Goal: Task Accomplishment & Management: Complete application form

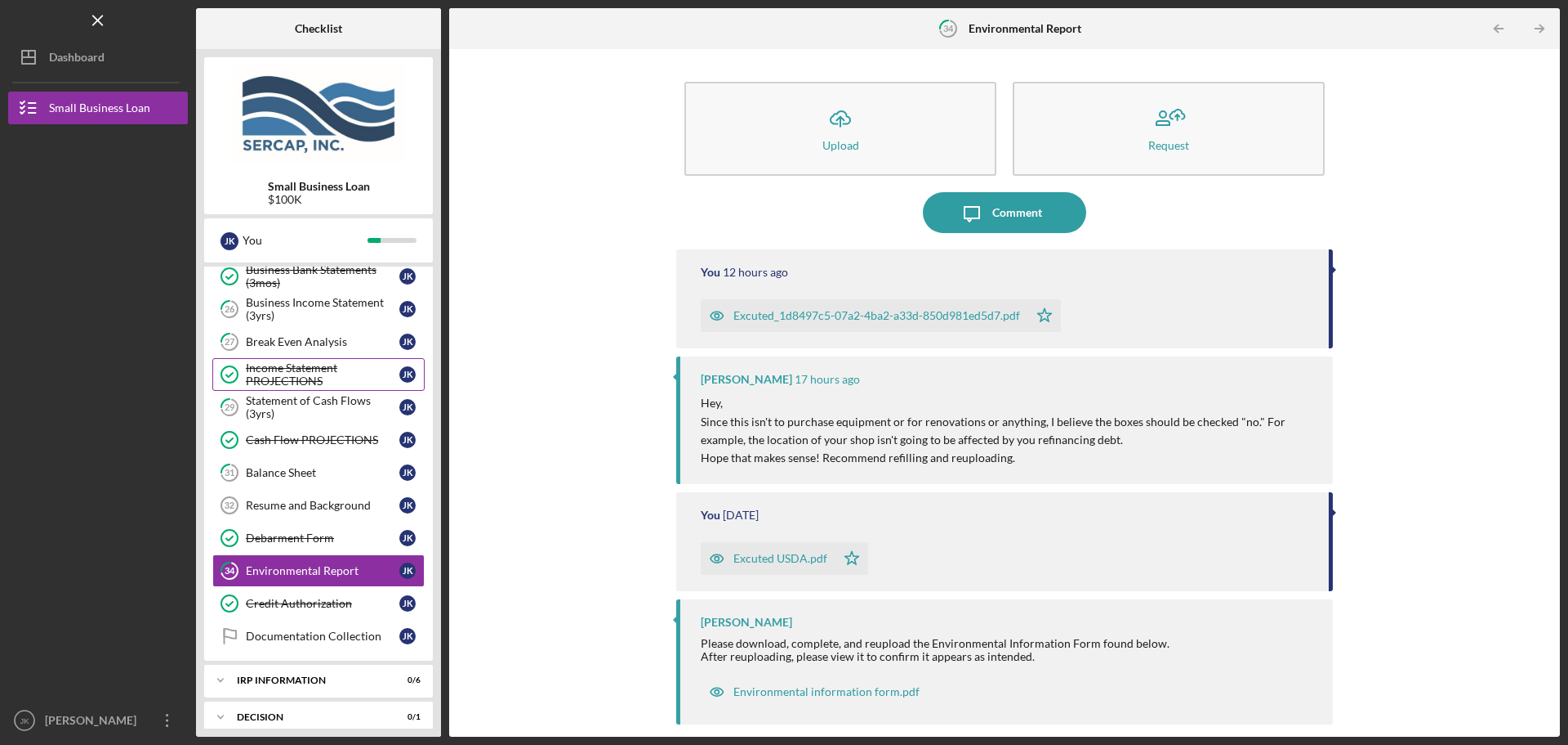
scroll to position [595, 0]
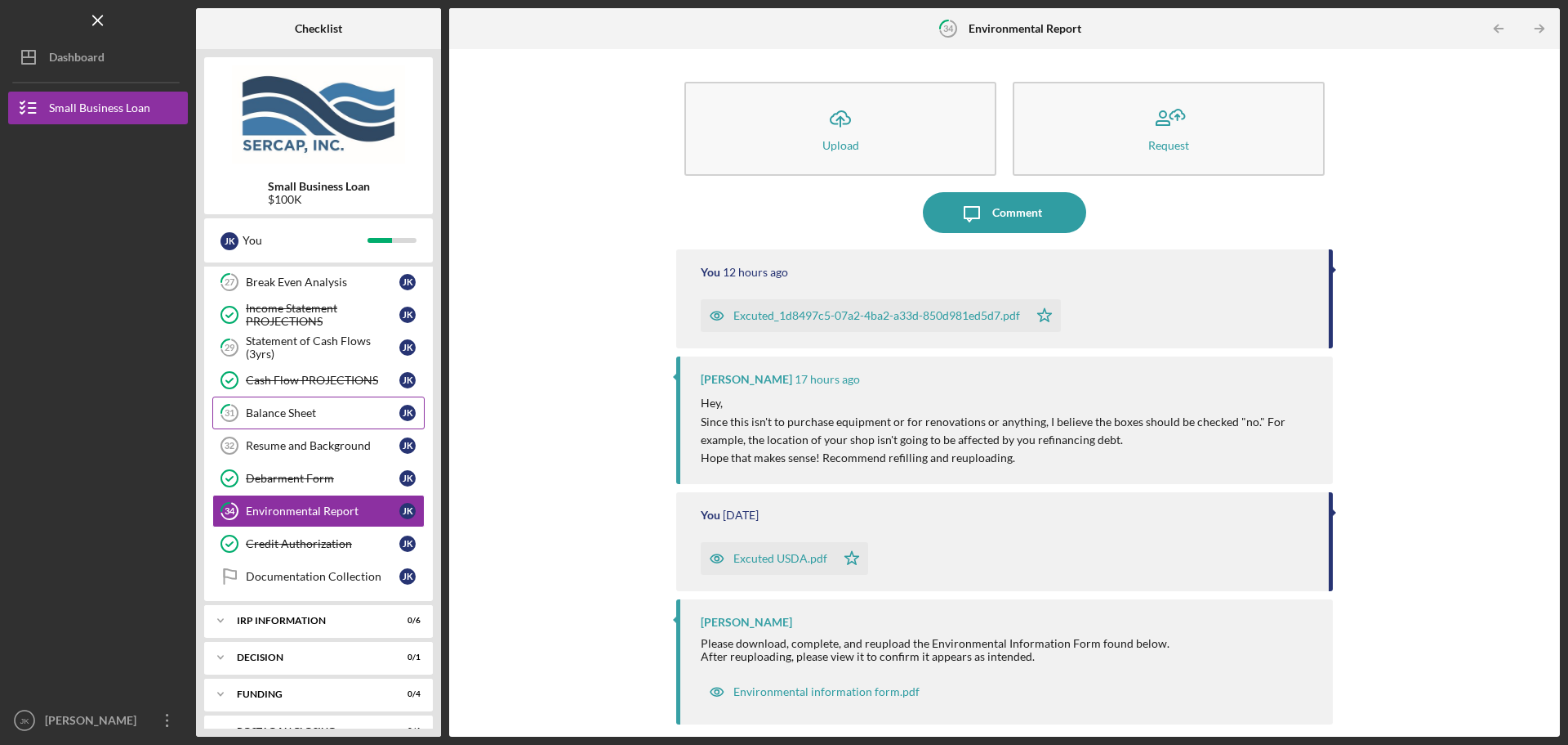
click at [302, 415] on div "Balance Sheet" at bounding box center [322, 412] width 153 height 13
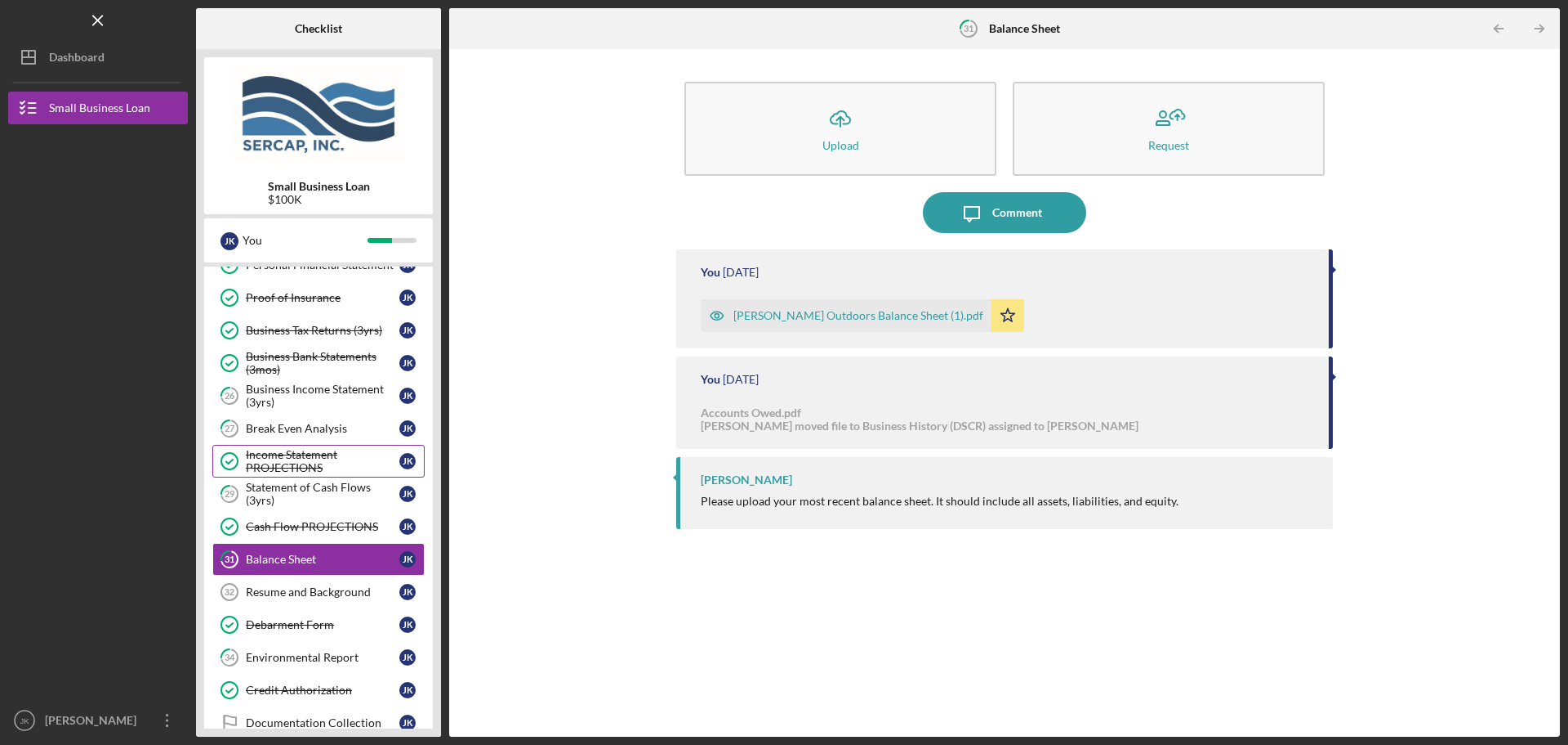
scroll to position [431, 0]
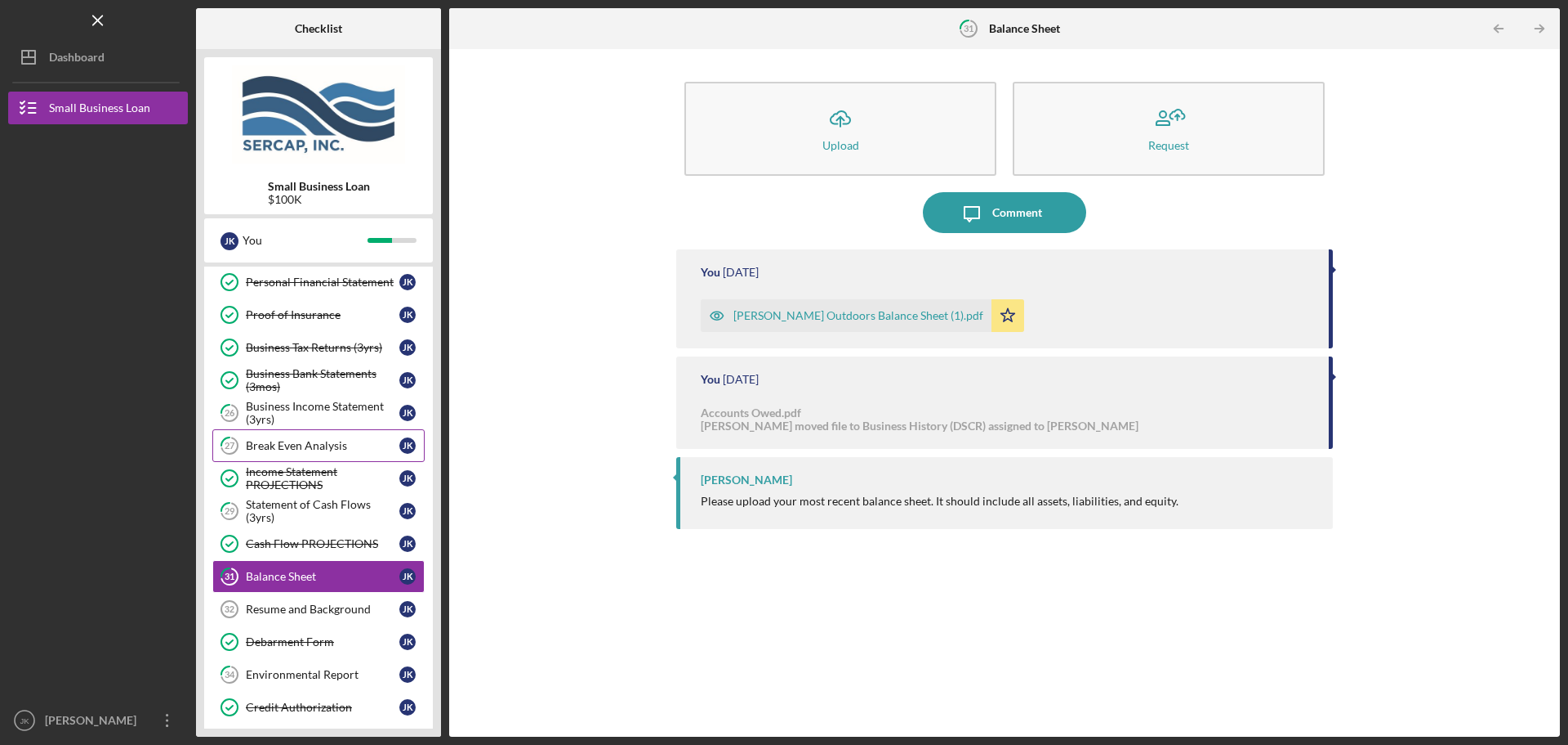
click at [326, 444] on div "Break Even Analysis" at bounding box center [322, 445] width 153 height 13
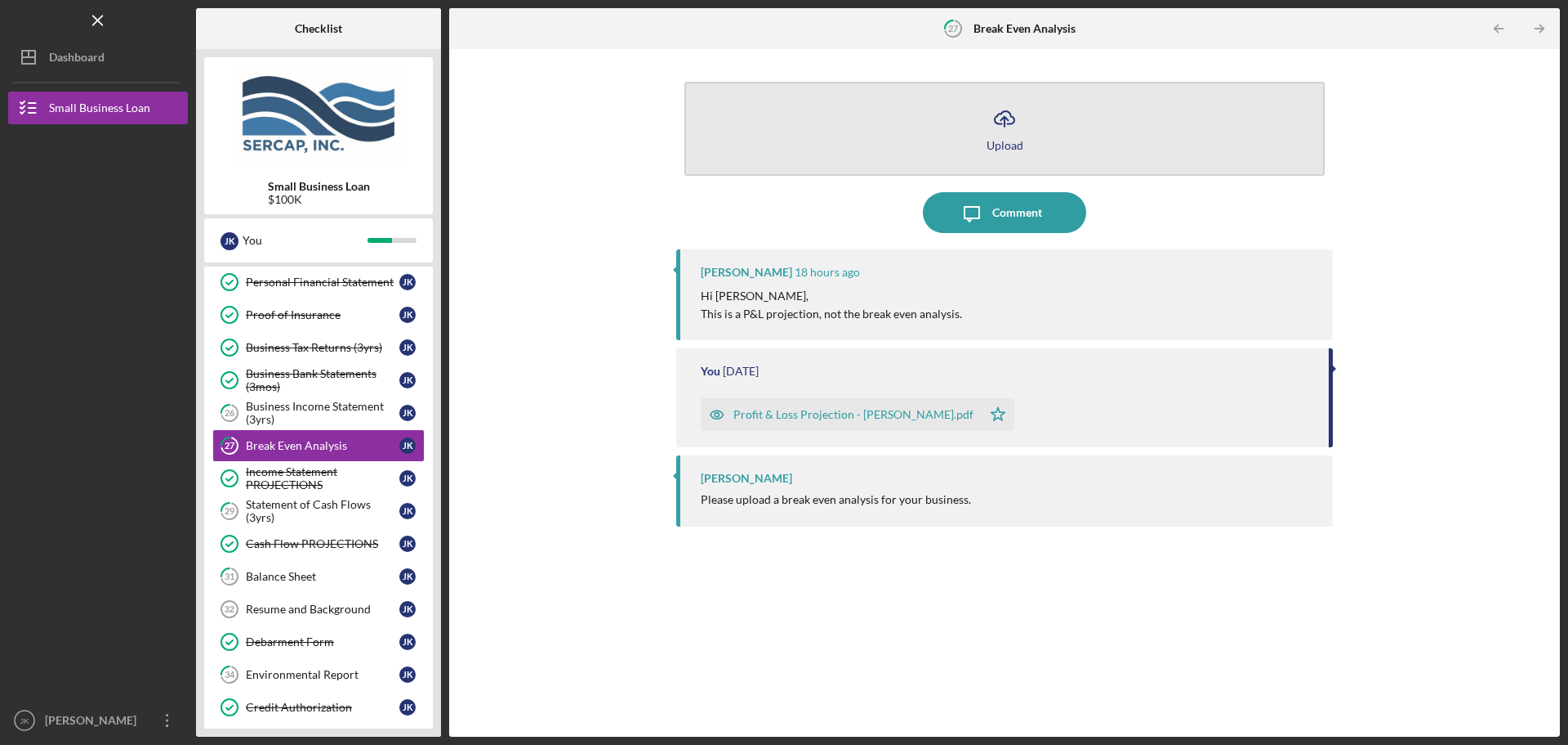
click at [977, 134] on button "Icon/Upload Upload" at bounding box center [1005, 129] width 640 height 94
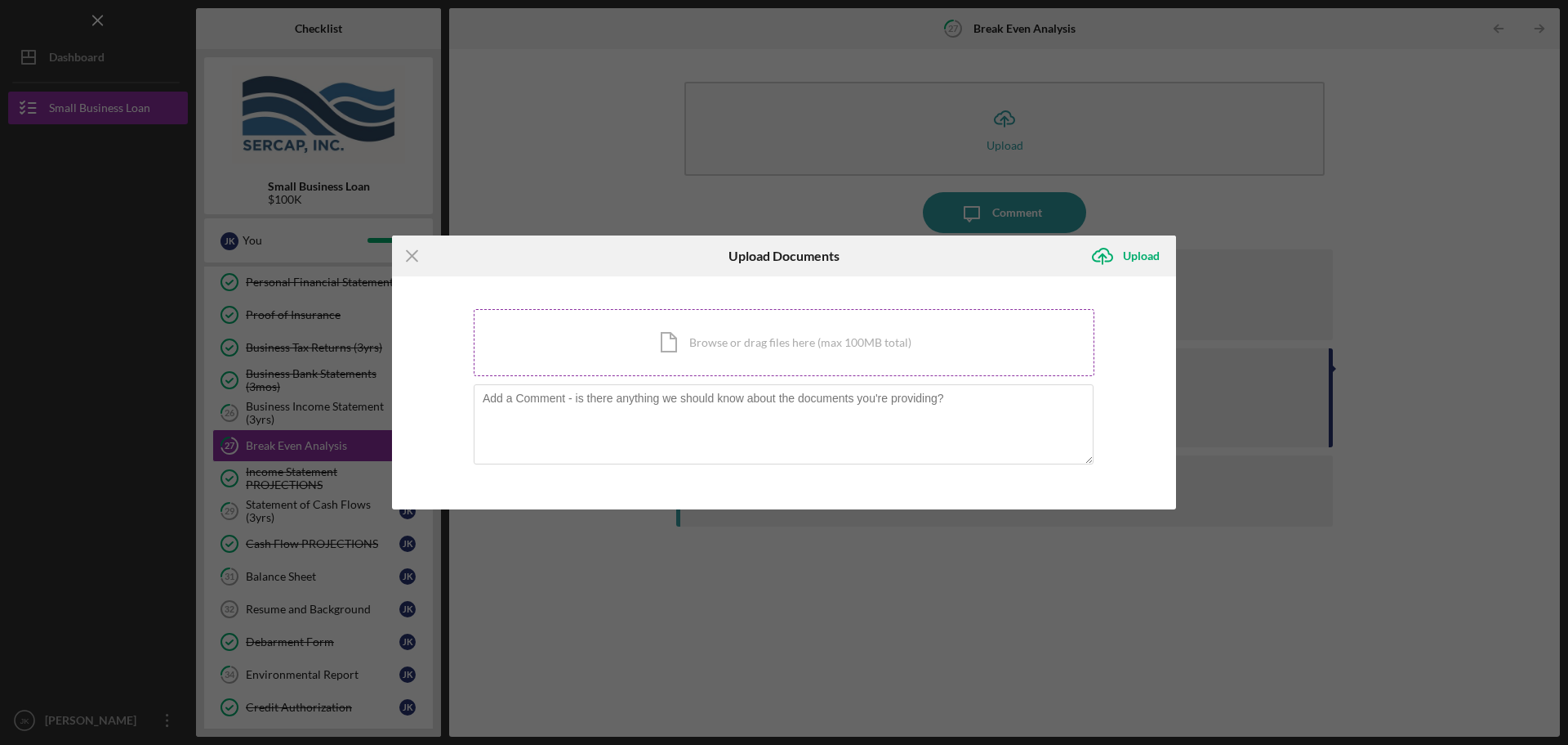
click at [623, 331] on div "Icon/Document Browse or drag files here (max 100MB total) Tap to choose files o…" at bounding box center [784, 343] width 620 height 67
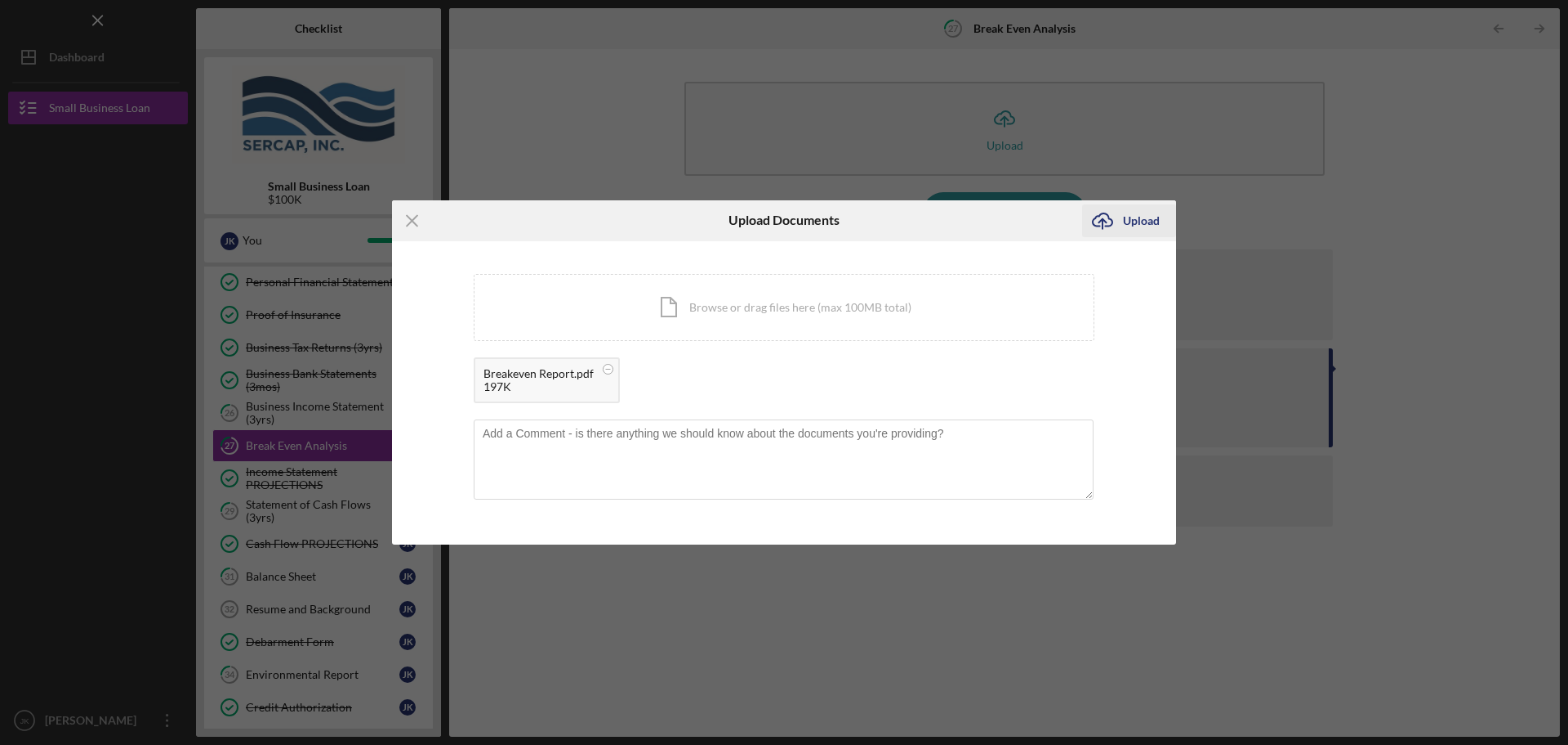
click at [1113, 217] on icon "Icon/Upload" at bounding box center [1103, 221] width 40 height 40
